Goal: Transaction & Acquisition: Purchase product/service

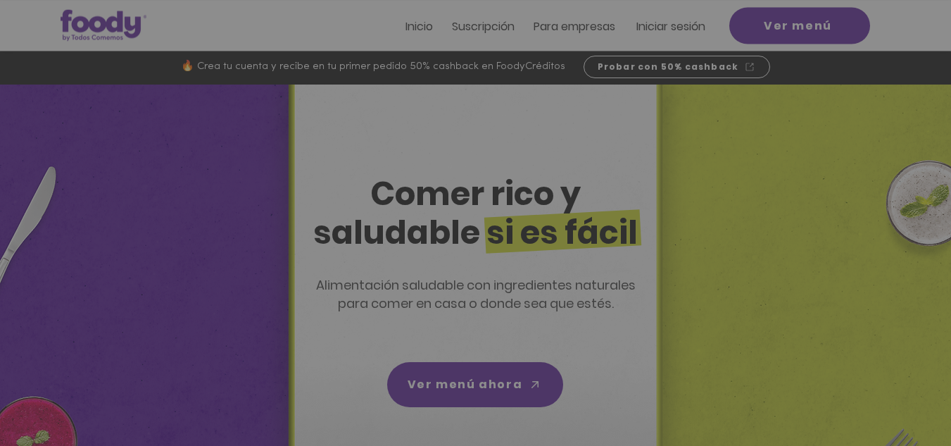
click at [692, 30] on div "Nuevos suscriptores 50% off" at bounding box center [475, 223] width 951 height 446
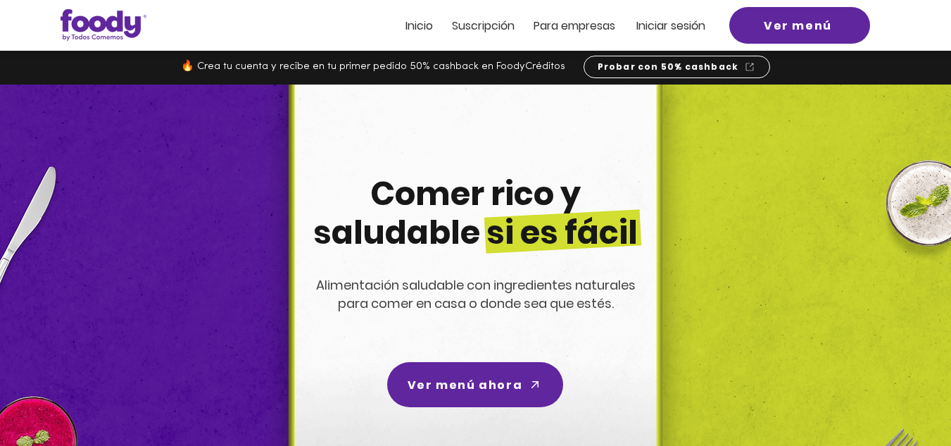
click at [682, 28] on span "Iniciar sesión" at bounding box center [671, 26] width 69 height 16
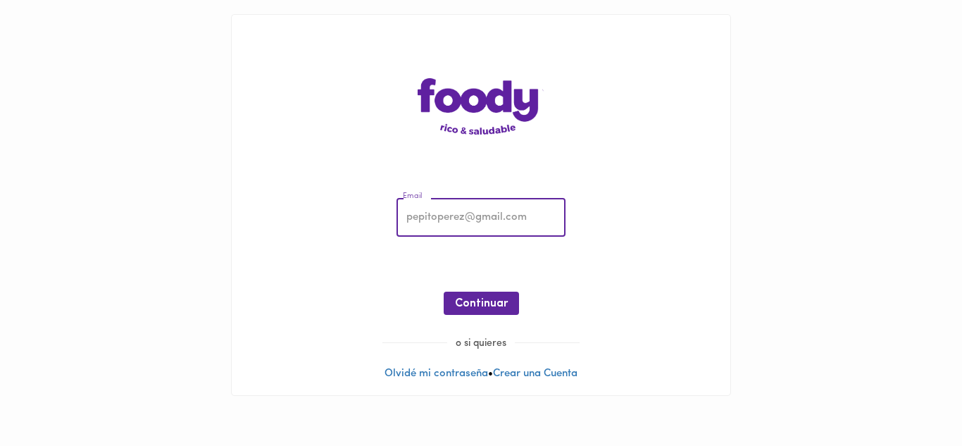
click at [439, 218] on input "email" at bounding box center [480, 218] width 169 height 39
type input "[EMAIL_ADDRESS][DOMAIN_NAME]"
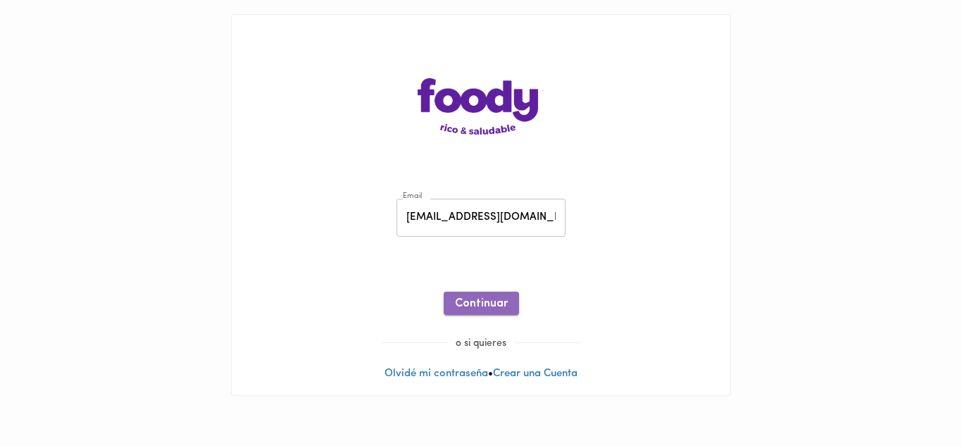
click at [475, 306] on span "Continuar" at bounding box center [481, 303] width 53 height 13
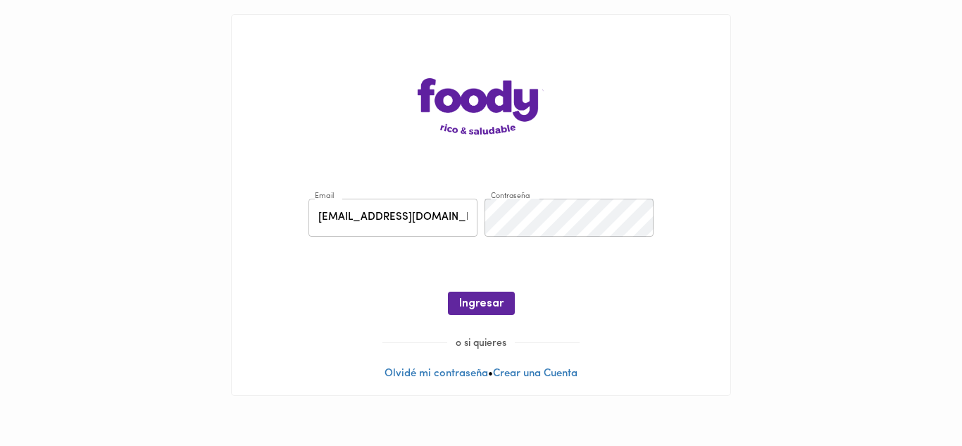
click at [475, 306] on span "Ingresar" at bounding box center [481, 303] width 44 height 13
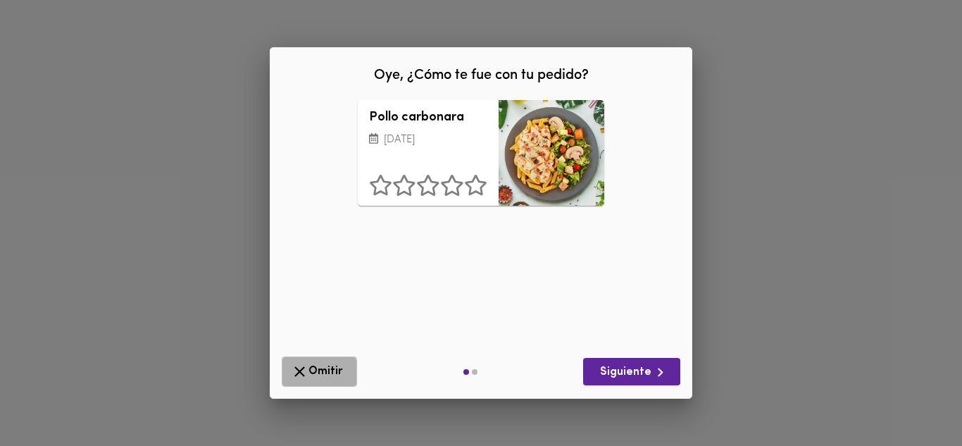
click at [302, 373] on icon "button" at bounding box center [300, 372] width 18 height 18
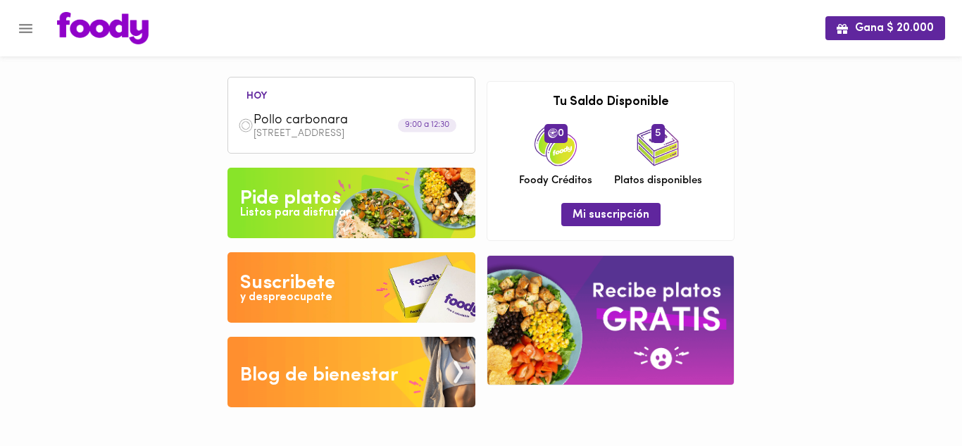
click at [322, 123] on span "Pollo carbonara" at bounding box center [335, 121] width 162 height 16
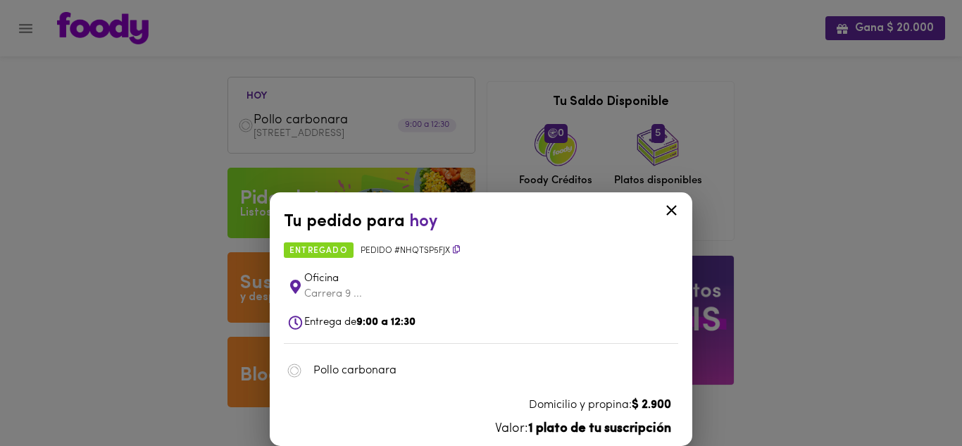
click at [249, 202] on div "Tu pedido para hoy entregado Pedido # nhqTSP5FJx Oficina Carrera 9 ... Entrega …" at bounding box center [481, 223] width 962 height 446
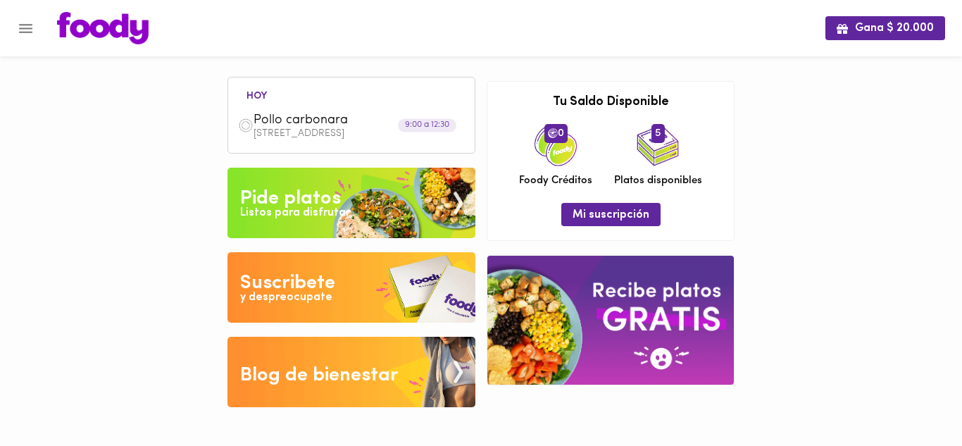
click at [298, 203] on div "Pide platos" at bounding box center [290, 198] width 101 height 28
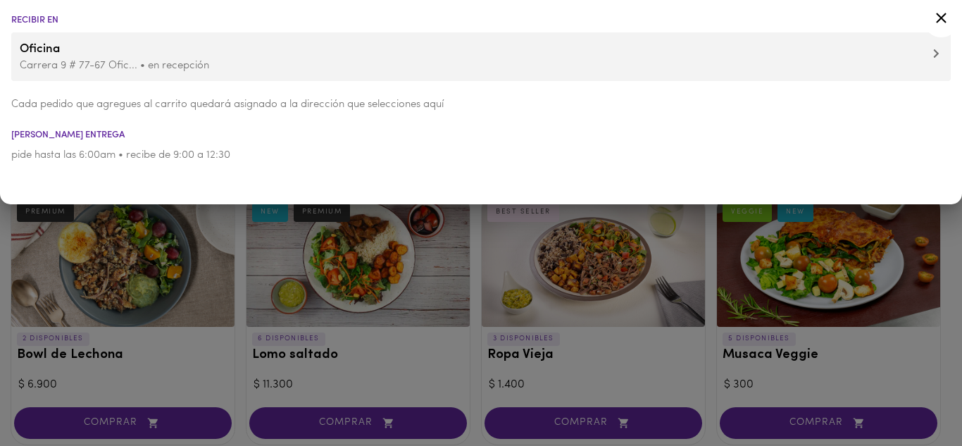
click at [942, 17] on icon at bounding box center [941, 18] width 11 height 11
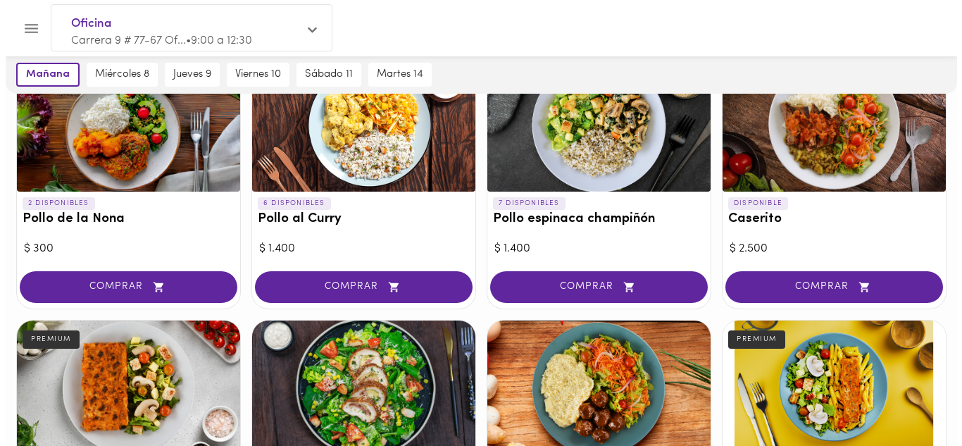
scroll to position [390, 0]
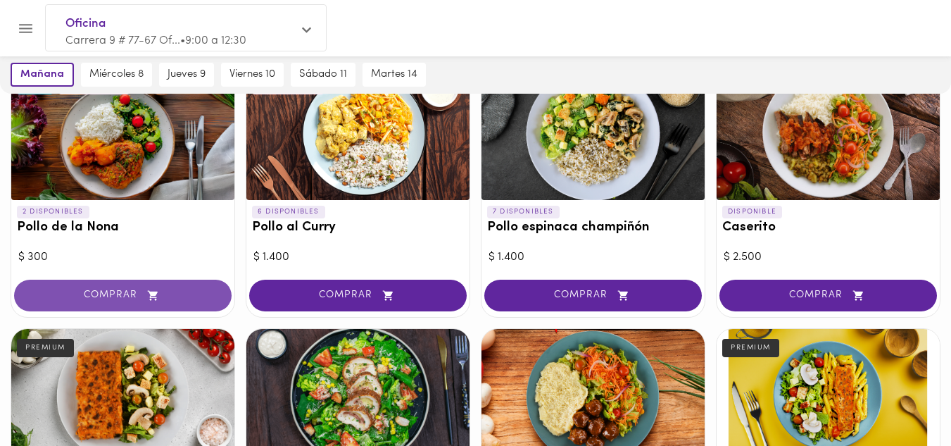
click at [134, 295] on span "COMPRAR" at bounding box center [123, 295] width 182 height 12
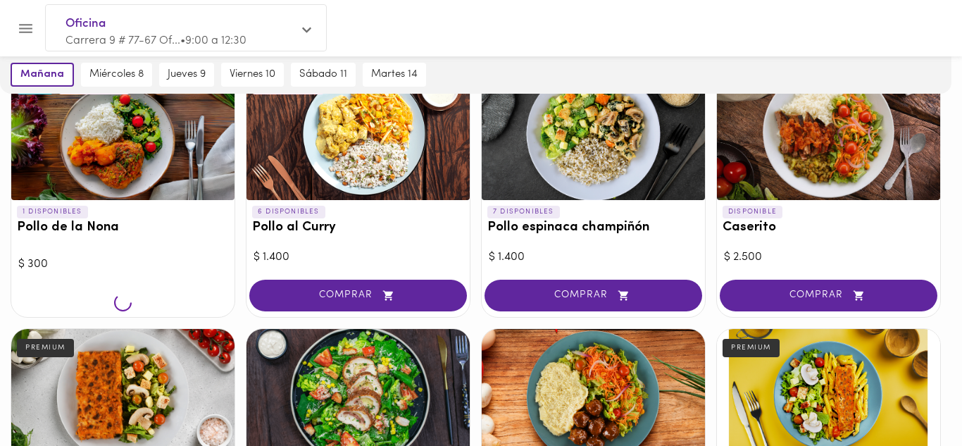
scroll to position [391, 0]
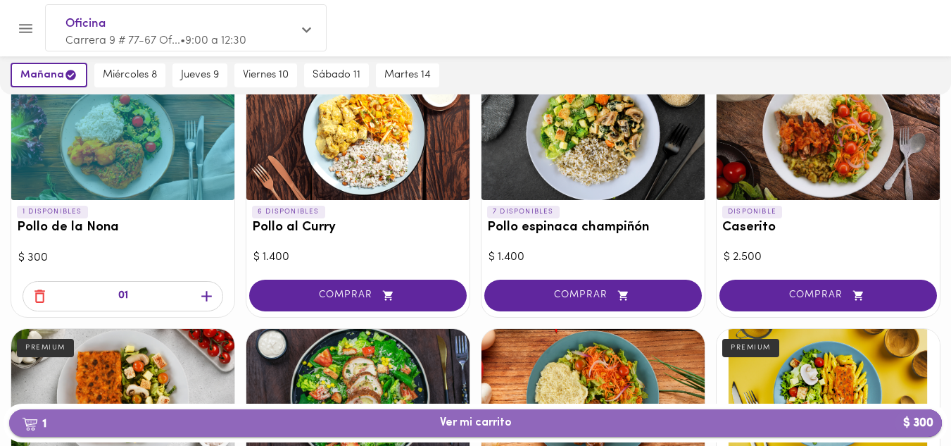
click at [476, 421] on span "1 Ver mi carrito $ 300" at bounding box center [476, 422] width 72 height 13
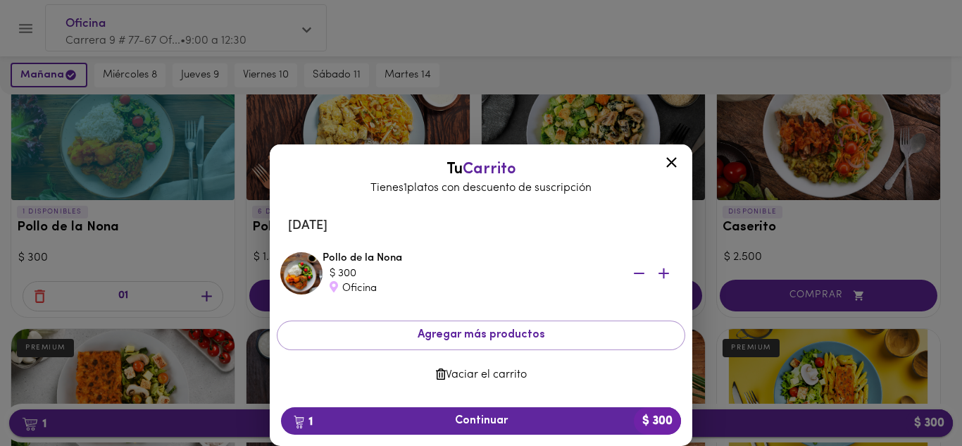
click at [476, 421] on span "1 Continuar $ 300" at bounding box center [480, 420] width 377 height 13
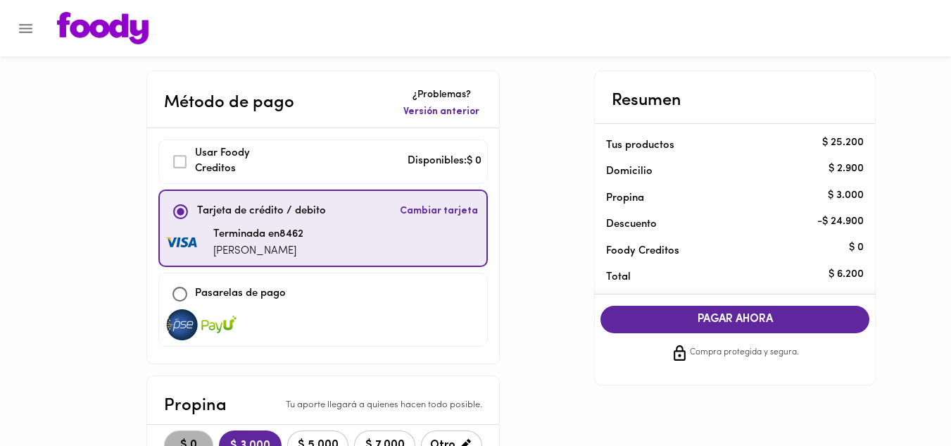
click at [187, 442] on span "$ 0" at bounding box center [188, 445] width 31 height 13
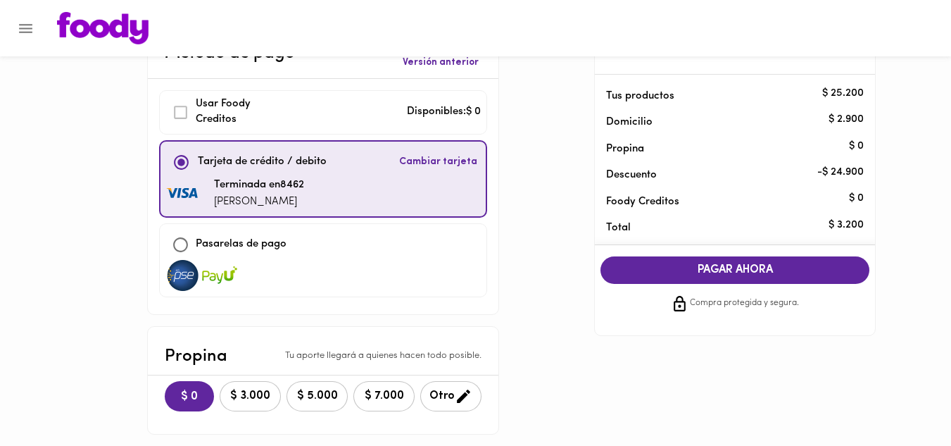
scroll to position [52, 0]
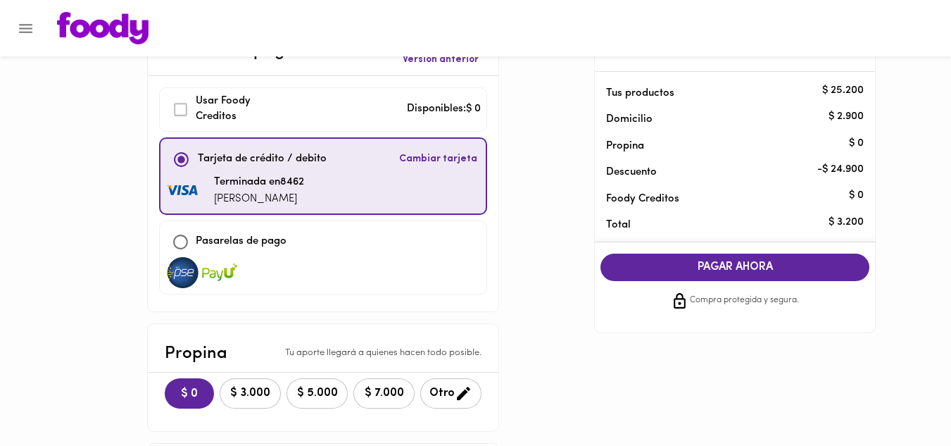
click at [754, 269] on span "PAGAR AHORA" at bounding box center [735, 267] width 241 height 13
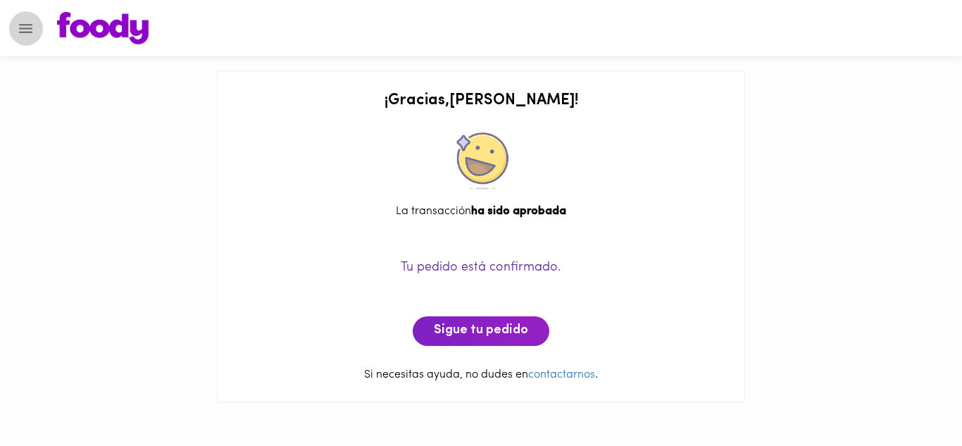
click at [27, 28] on icon "Menu" at bounding box center [25, 28] width 13 height 9
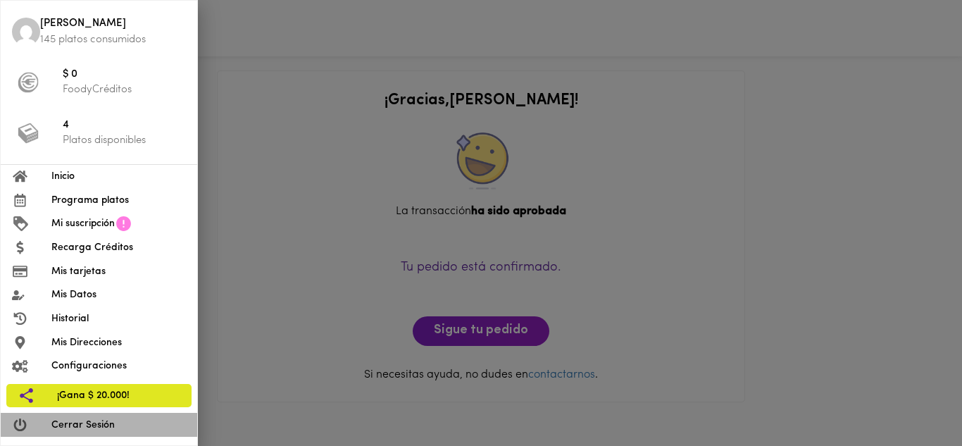
click at [72, 429] on span "Cerrar Sesión" at bounding box center [118, 425] width 135 height 15
